Goal: Transaction & Acquisition: Subscribe to service/newsletter

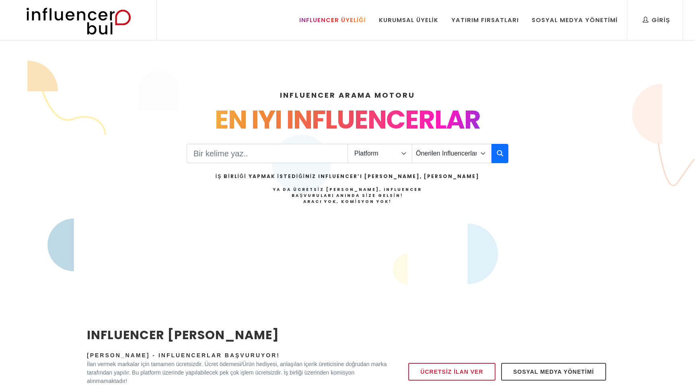
click at [364, 16] on div "Influencer Üyeliği" at bounding box center [332, 20] width 67 height 9
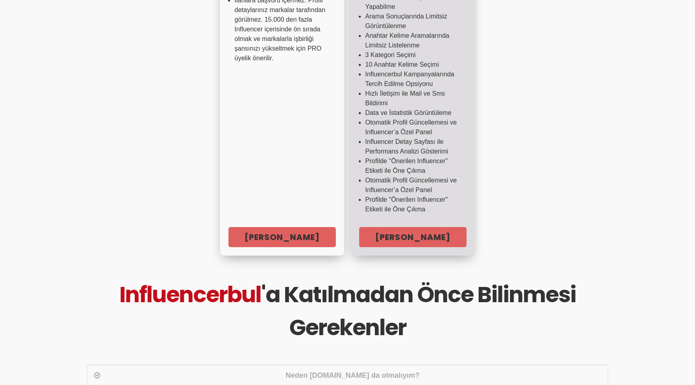
scroll to position [287, 0]
click at [400, 229] on link "Hemen Başla" at bounding box center [412, 237] width 107 height 20
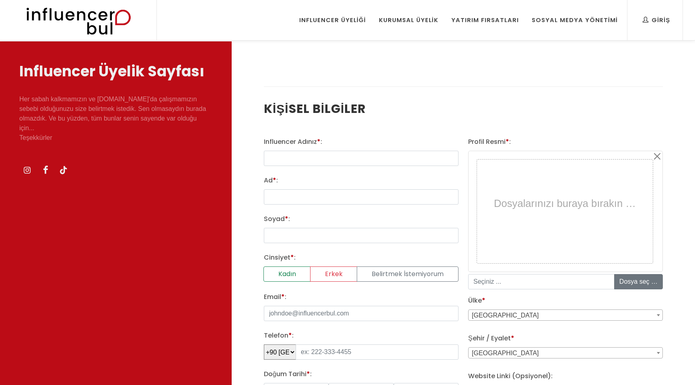
select select
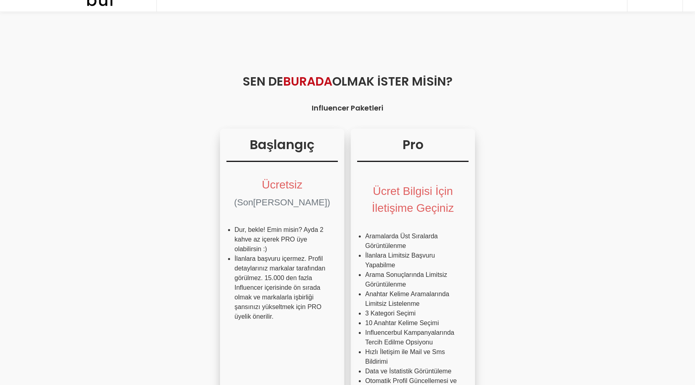
scroll to position [27, 0]
